Goal: Task Accomplishment & Management: Use online tool/utility

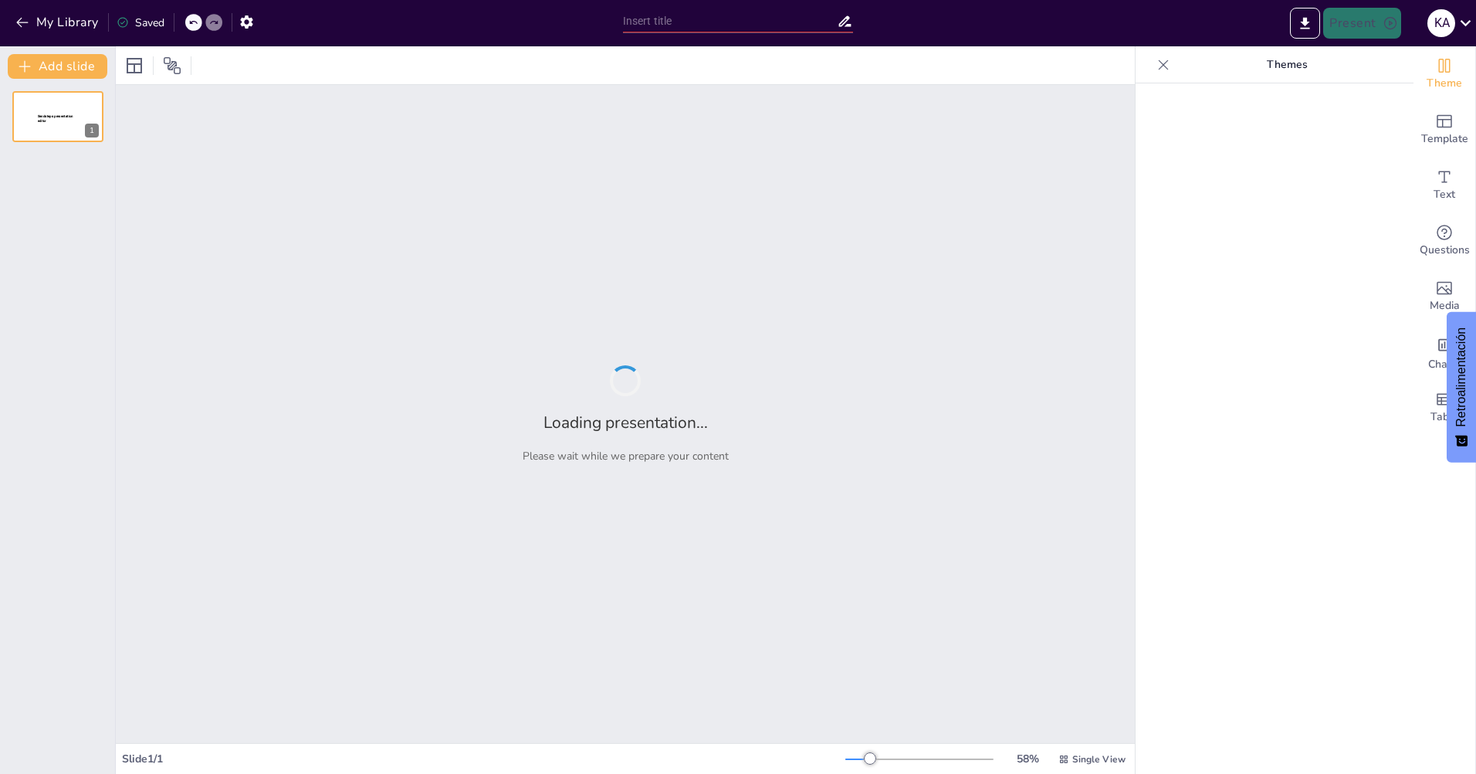
type input "Mejores Prácticas en el Reconocimiento de Componentes de Portátiles para el Sop…"
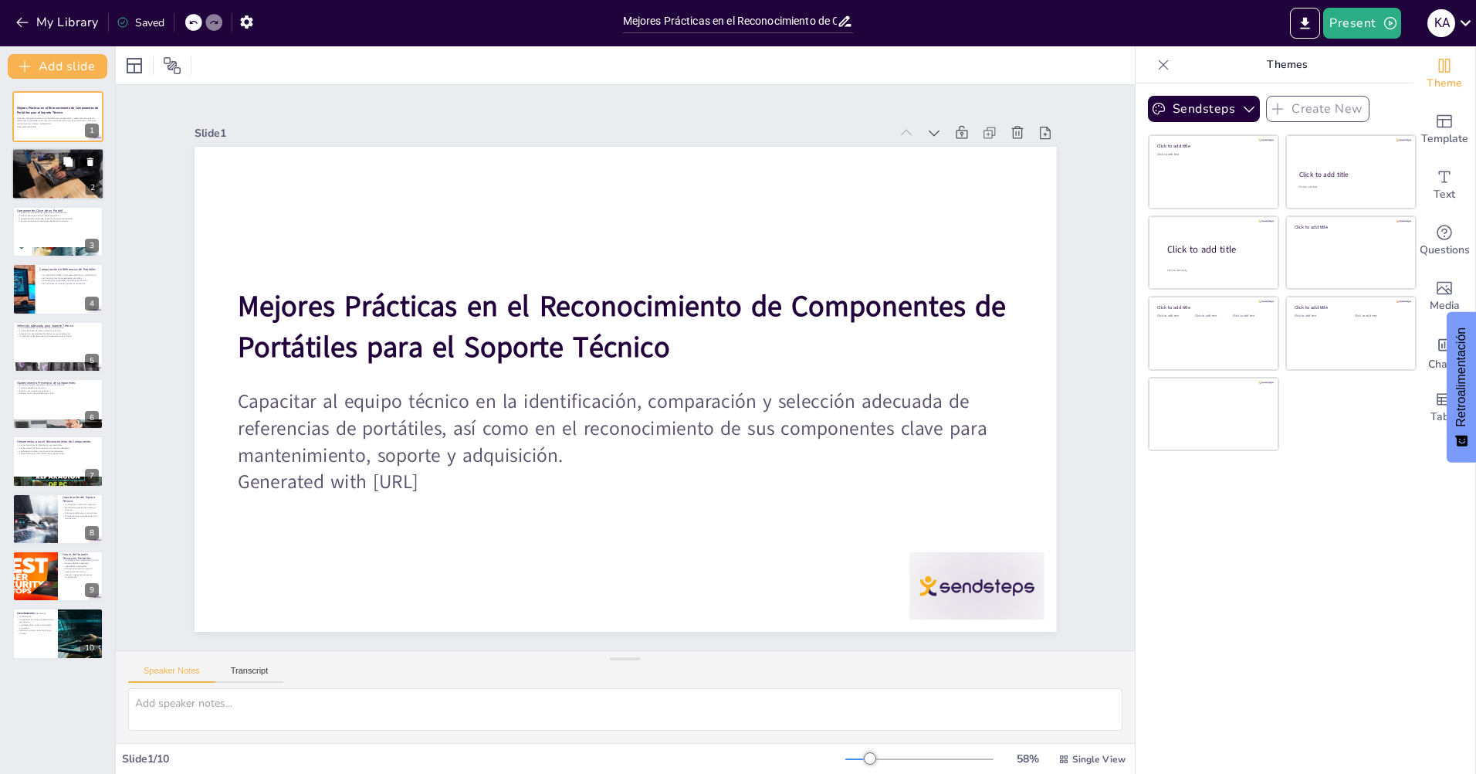
click at [52, 189] on div at bounding box center [58, 174] width 93 height 60
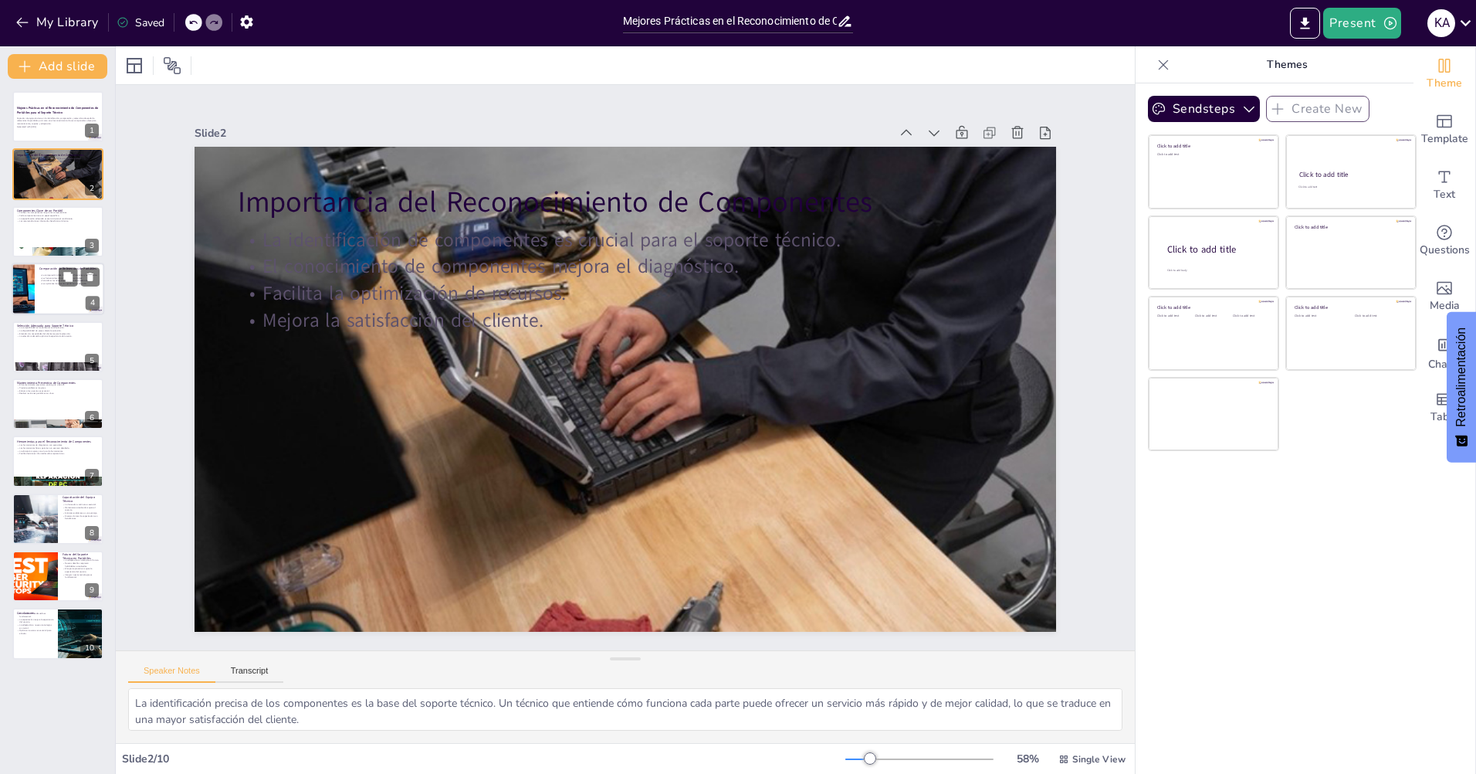
click at [53, 295] on div at bounding box center [58, 288] width 93 height 52
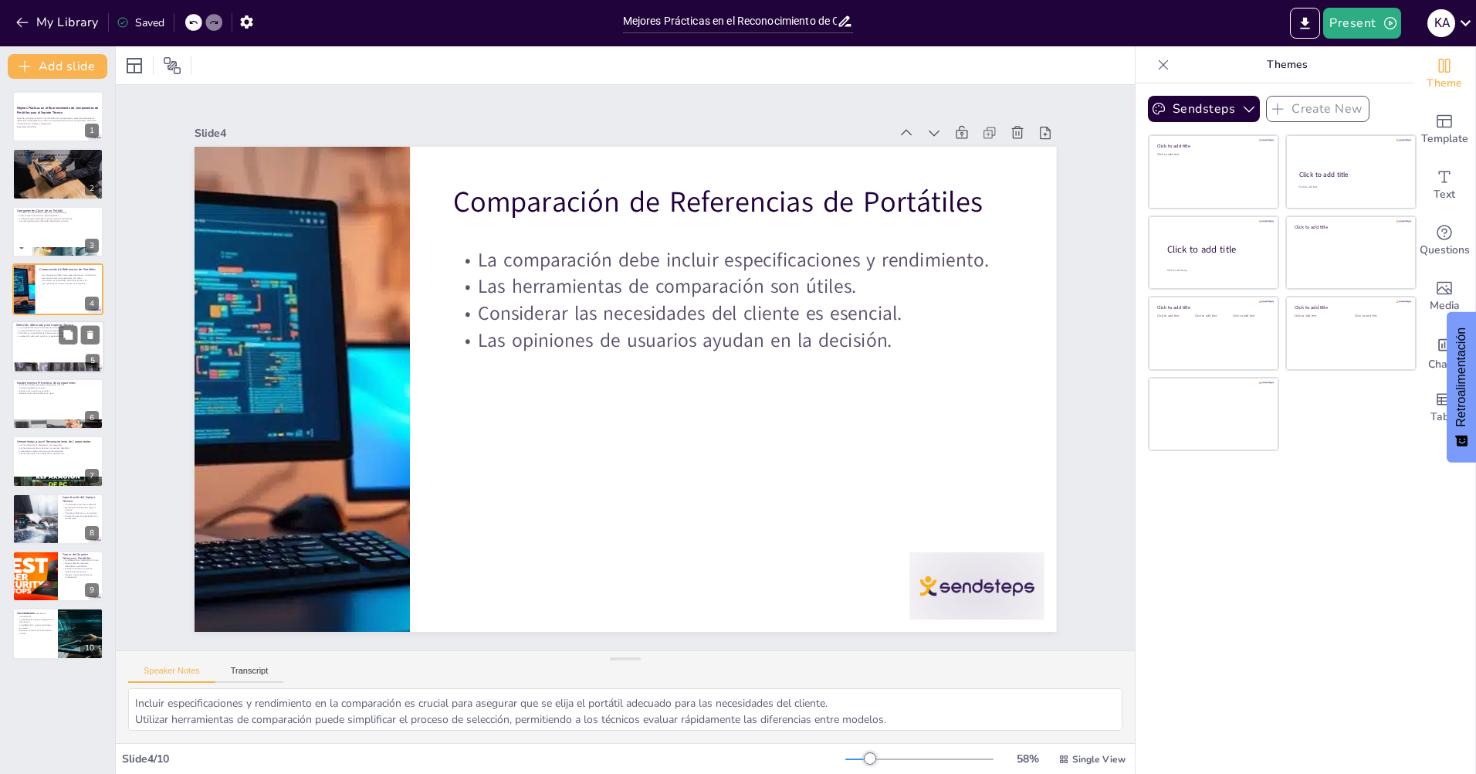
click at [55, 348] on div at bounding box center [58, 346] width 93 height 52
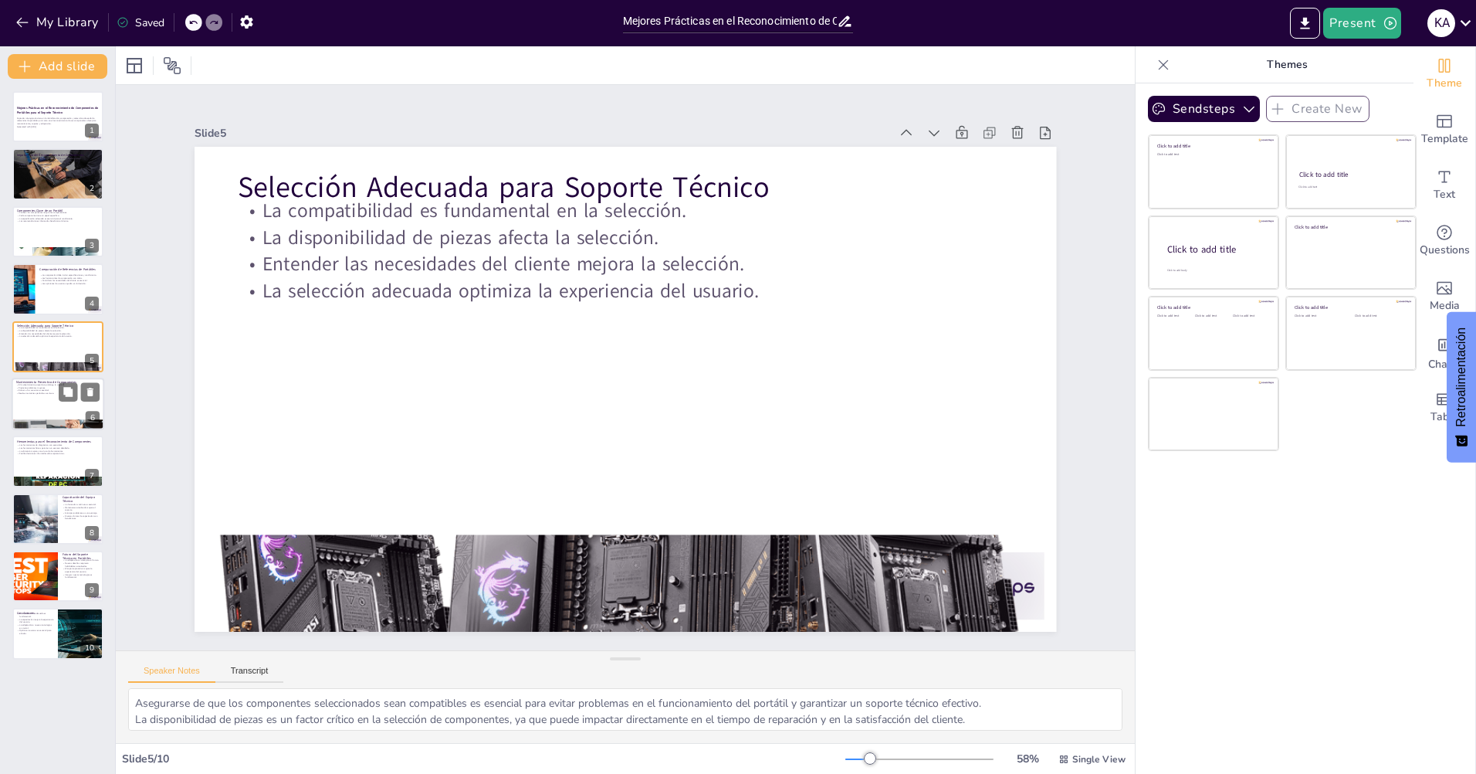
click at [40, 408] on div at bounding box center [58, 404] width 93 height 52
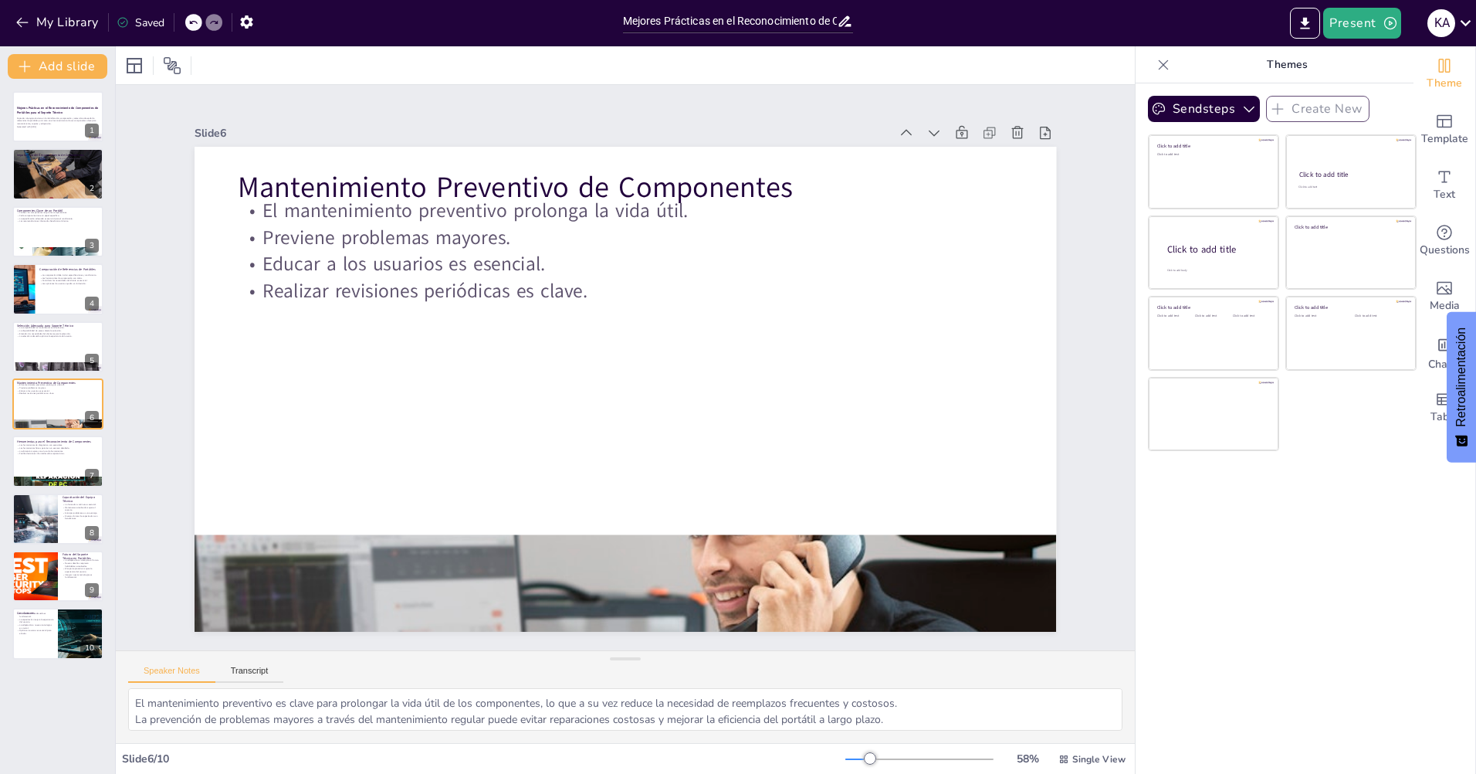
click at [47, 491] on div "Mejores Prácticas en el Reconocimiento de Componentes de Portátiles para el Sop…" at bounding box center [57, 375] width 115 height 568
click at [50, 518] on div at bounding box center [35, 519] width 100 height 52
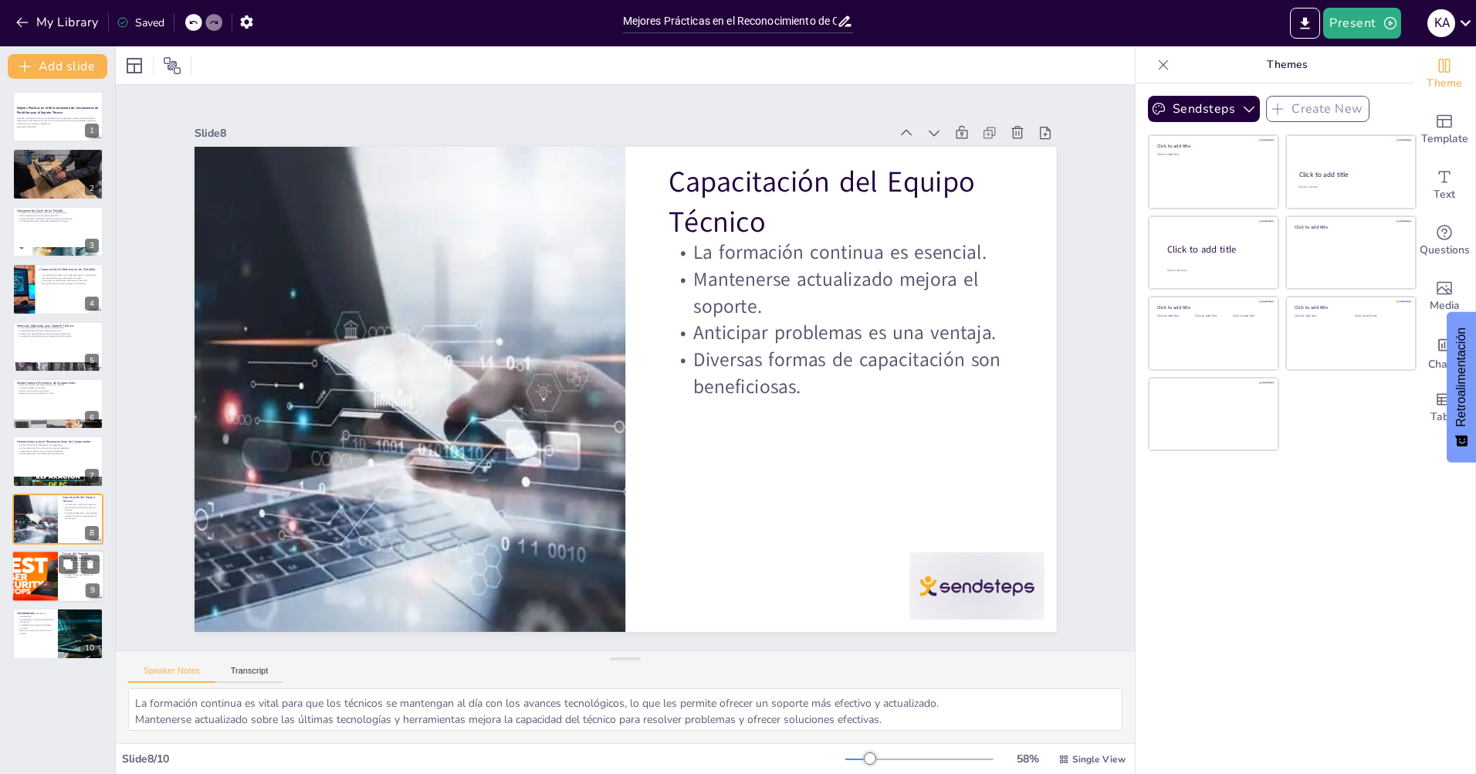
click at [56, 576] on div at bounding box center [34, 576] width 93 height 52
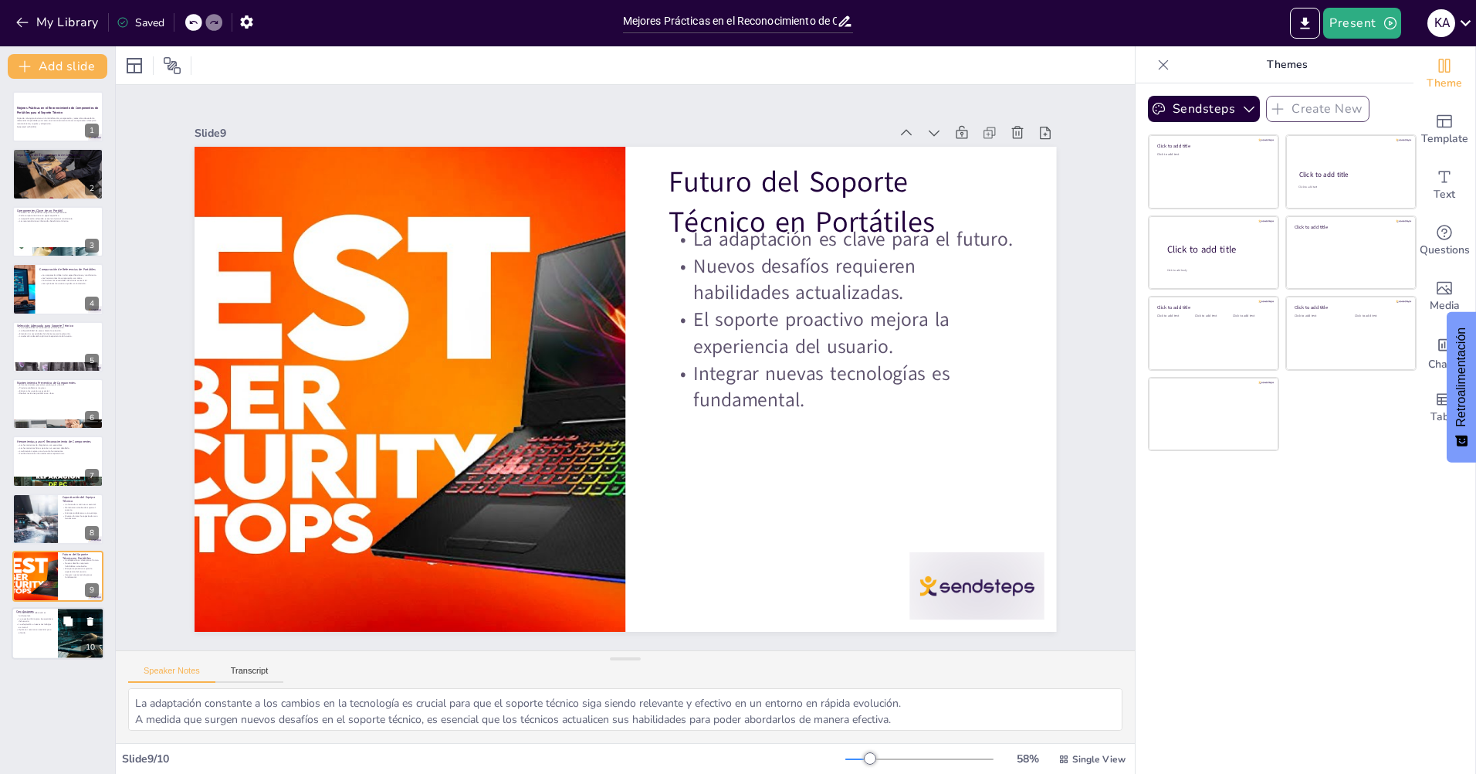
click at [34, 635] on div at bounding box center [58, 634] width 93 height 52
type textarea "La identificación adecuada de componentes es la base para un soporte técnico ef…"
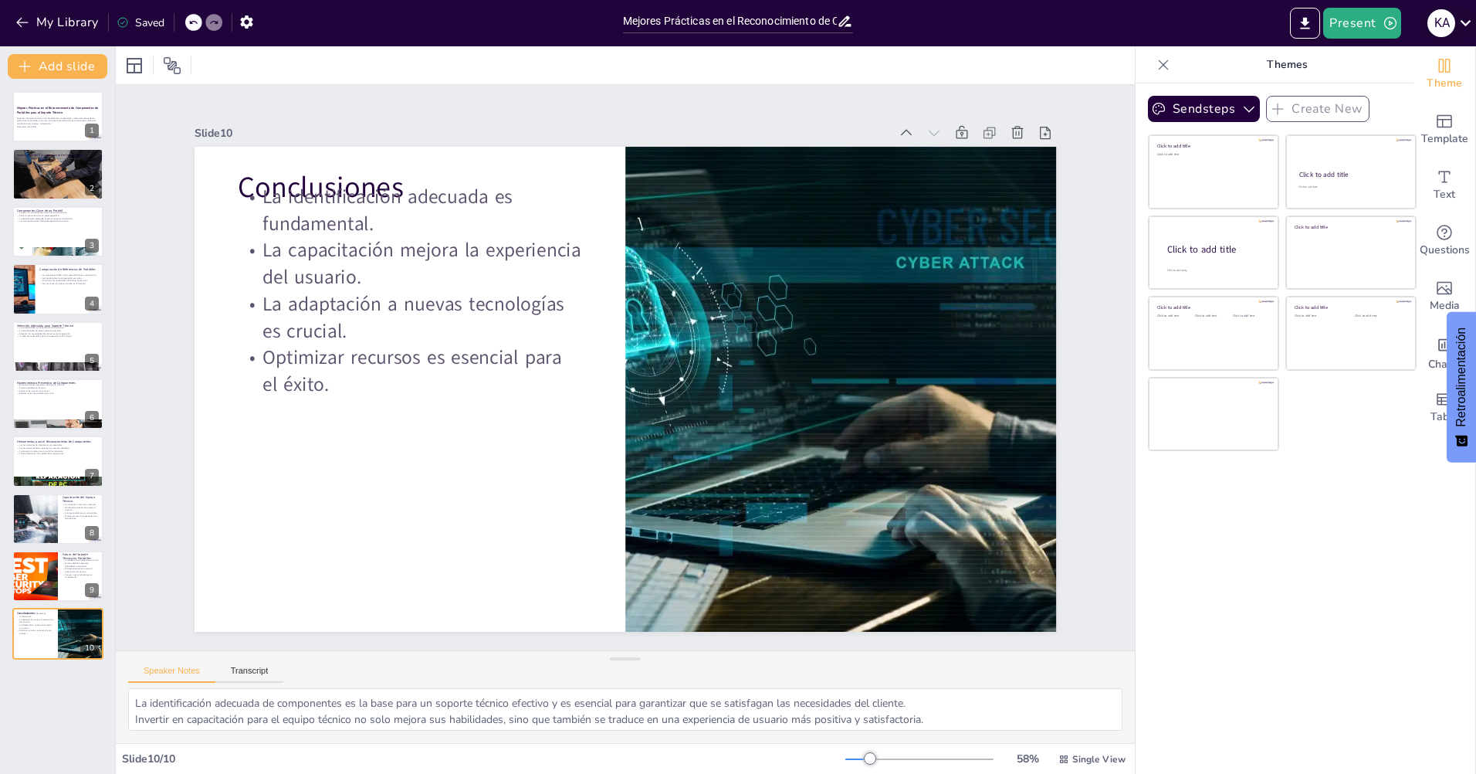
click at [1465, 29] on icon at bounding box center [1465, 22] width 21 height 21
click at [1352, 214] on p "Cerrar sesión" at bounding box center [1368, 212] width 54 height 14
